Goal: Task Accomplishment & Management: Manage account settings

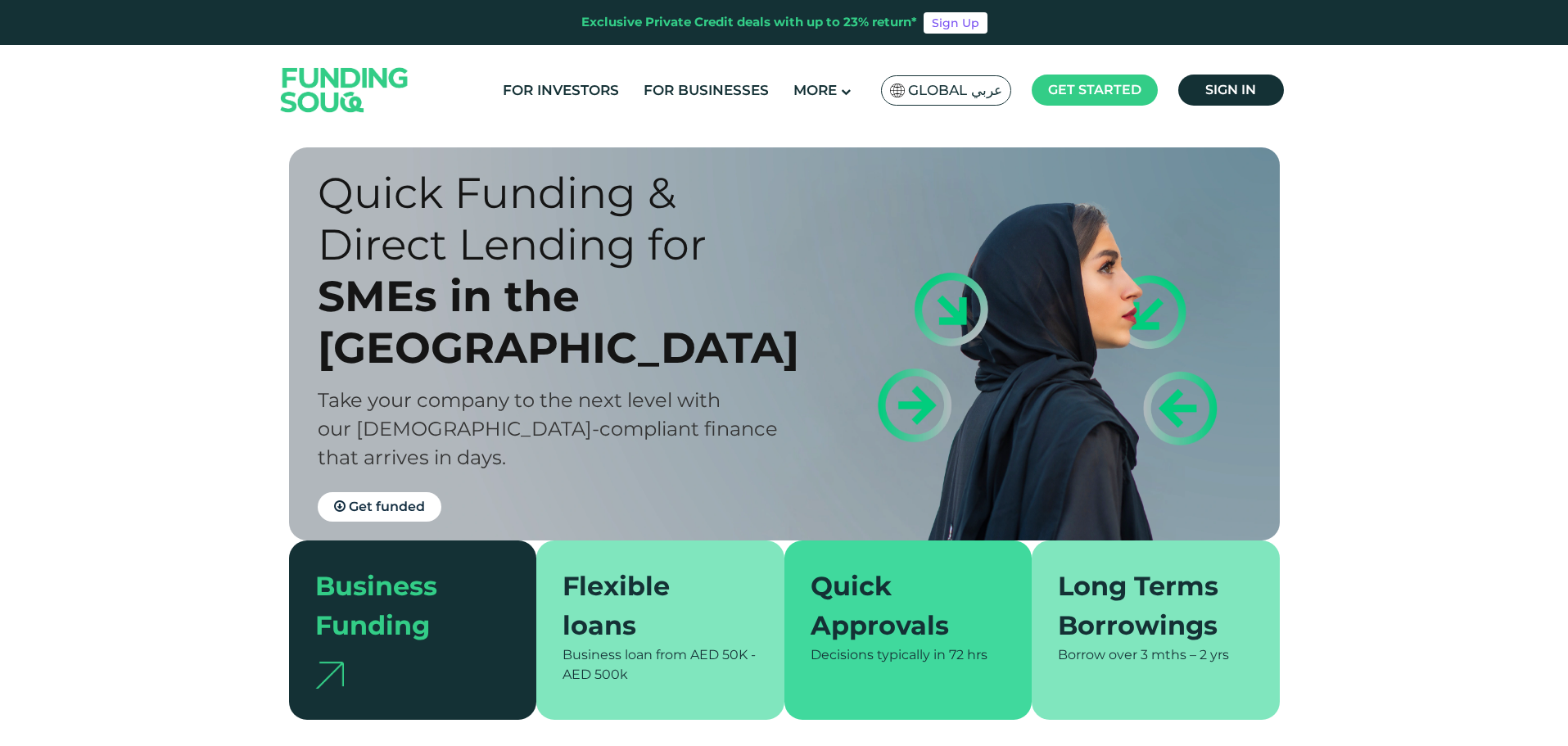
drag, startPoint x: 1211, startPoint y: 93, endPoint x: 1133, endPoint y: 4, distance: 118.3
click at [1211, 93] on span "Sign in" at bounding box center [1231, 90] width 51 height 15
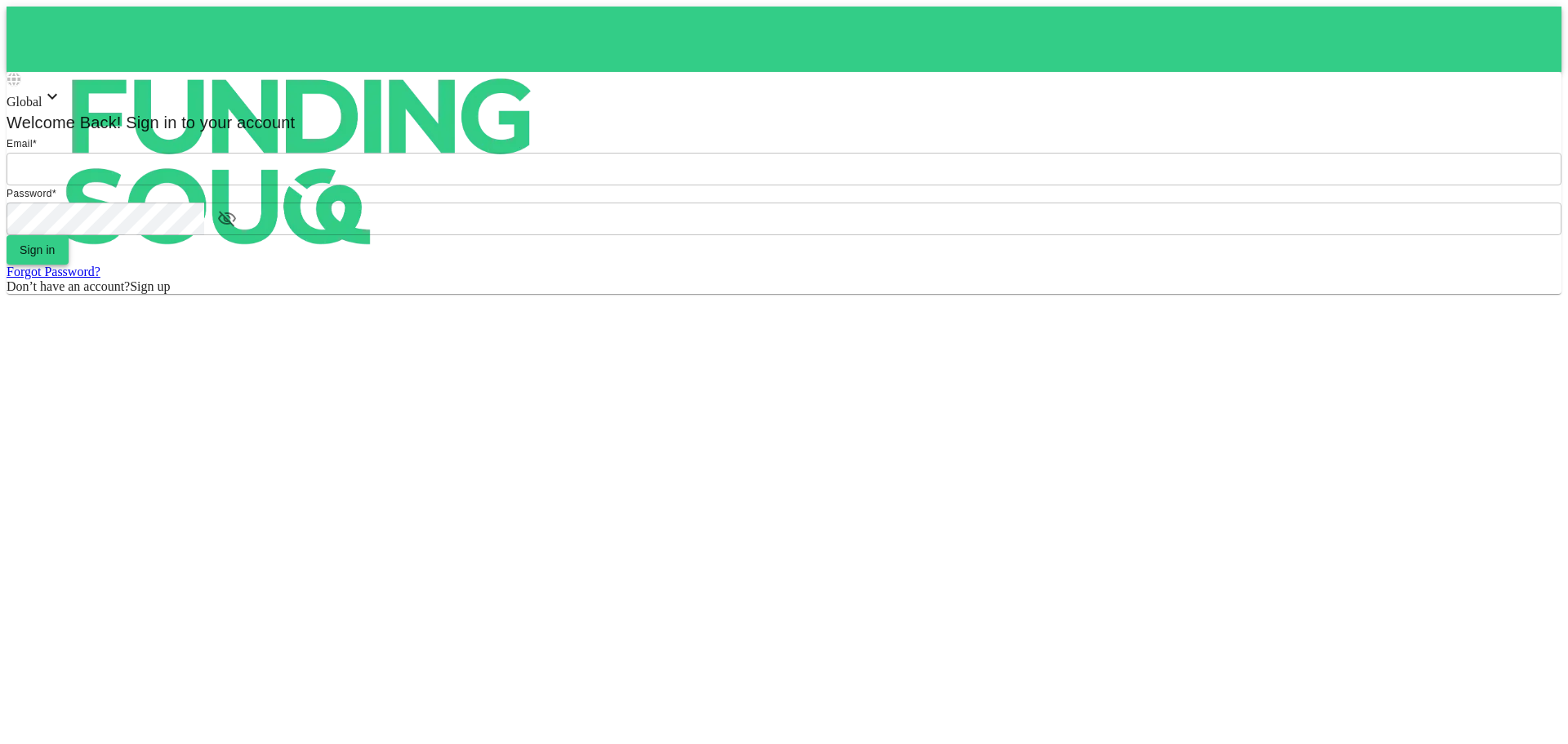
type input "[EMAIL_ADDRESS][DOMAIN_NAME]"
click at [68, 264] on button "Sign in" at bounding box center [37, 250] width 62 height 30
